Goal: Navigation & Orientation: Find specific page/section

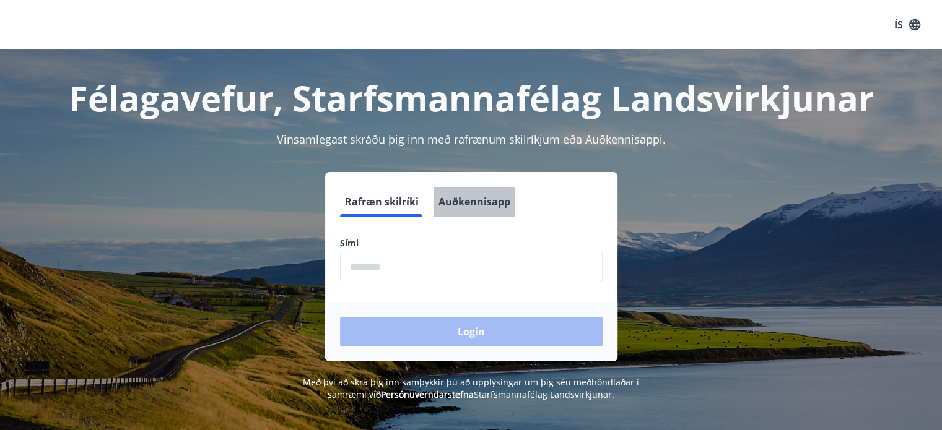
click at [480, 200] on button "Auðkennisapp" at bounding box center [474, 202] width 82 height 30
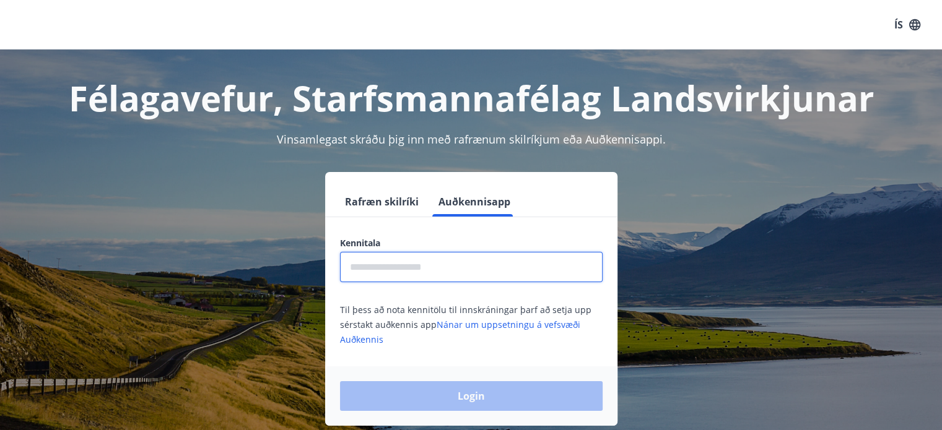
click at [379, 265] on input "text" at bounding box center [471, 267] width 263 height 30
type input "**********"
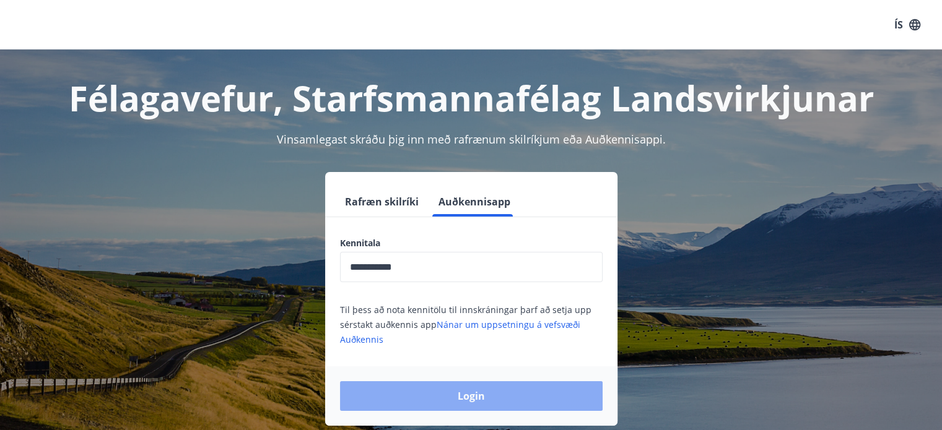
click at [404, 394] on button "Login" at bounding box center [471, 396] width 263 height 30
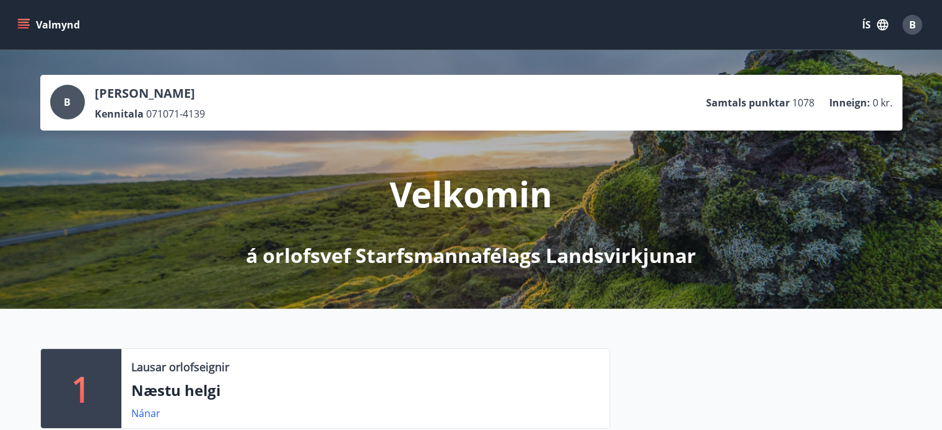
click at [30, 32] on button "Valmynd" at bounding box center [50, 25] width 70 height 22
click at [294, 39] on div "Valmynd ÍS B" at bounding box center [471, 25] width 912 height 30
